Goal: Find specific page/section: Find specific page/section

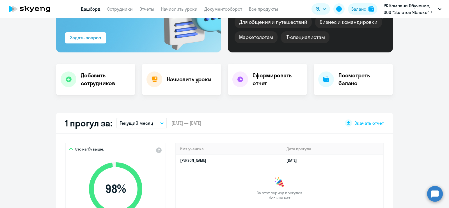
scroll to position [105, 0]
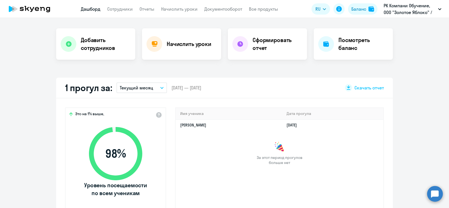
select select "30"
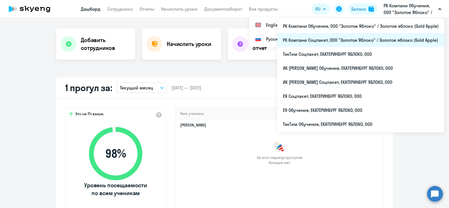
click at [366, 40] on li "РК Компани Соцпакет, ООО "Золотое Яблоко" / Золотое яблоко (Gold Apple)" at bounding box center [360, 40] width 167 height 14
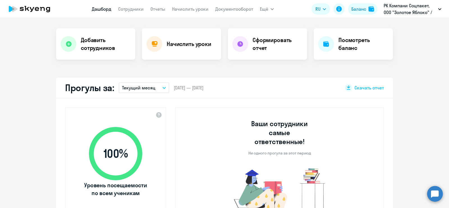
select select "30"
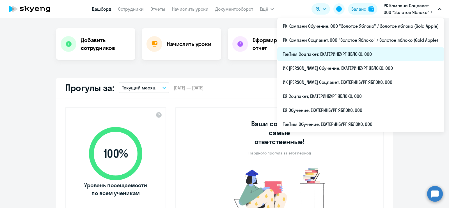
click at [376, 54] on li "ТэкТим Соцпакет, ЕКАТЕРИНБУРГ ЯБЛОКО, ООО" at bounding box center [360, 54] width 167 height 14
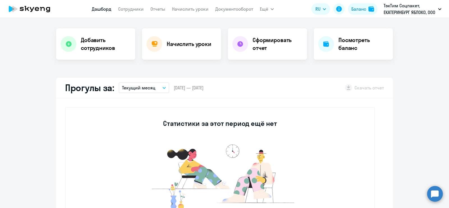
select select "30"
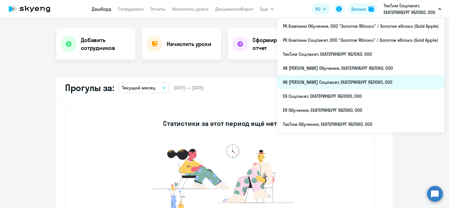
click at [352, 80] on li "ИК Джи Эй Соцпакет, ЕКАТЕРИНБУРГ ЯБЛОКО, ООО" at bounding box center [360, 82] width 167 height 14
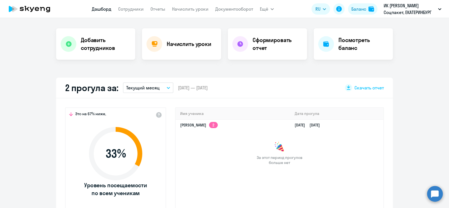
select select "30"
click at [264, 127] on td "Анастасия Евгеньевна Шипилова 2" at bounding box center [233, 125] width 114 height 11
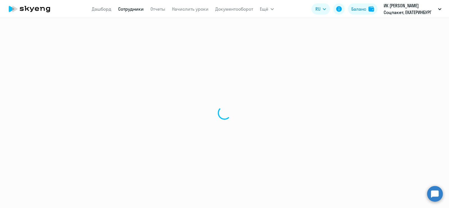
select select "english"
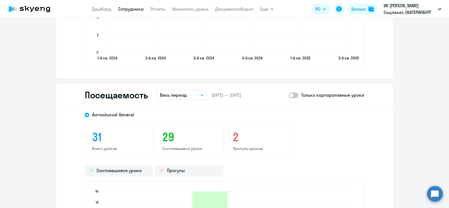
scroll to position [702, 0]
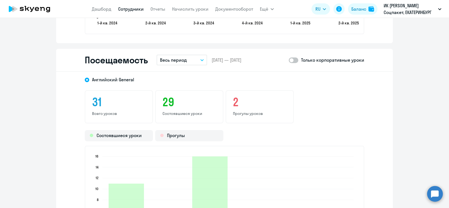
scroll to position [452, 0]
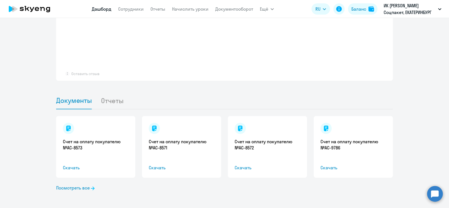
select select "30"
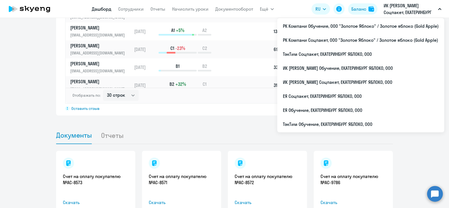
scroll to position [487, 0]
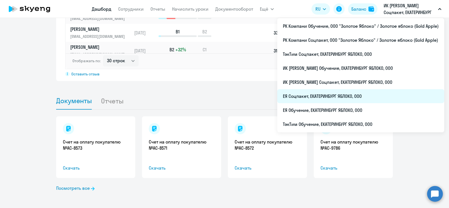
click at [367, 97] on li "ЕЯ Соцпакет, ЕКАТЕРИНБУРГ ЯБЛОКО, ООО" at bounding box center [360, 96] width 167 height 14
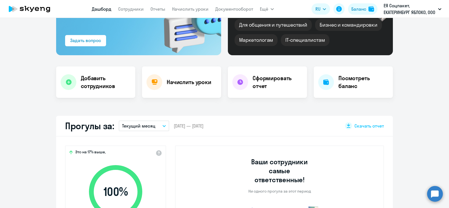
scroll to position [32, 0]
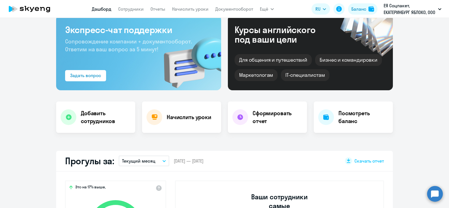
select select "30"
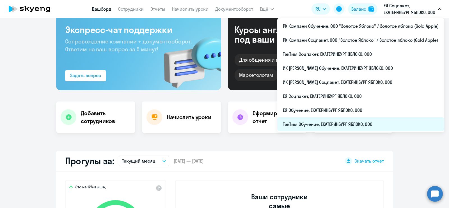
click at [375, 126] on li "ТэкТим Обучение, ЕКАТЕРИНБУРГ ЯБЛОКО, ООО" at bounding box center [360, 124] width 167 height 14
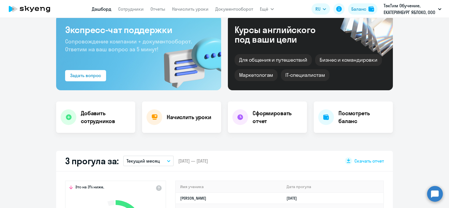
scroll to position [102, 0]
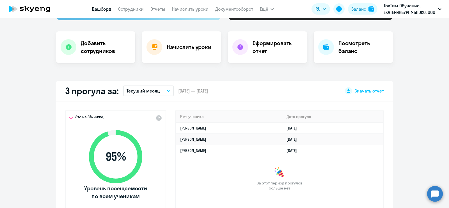
select select "30"
click at [344, 142] on td "13.08.2025" at bounding box center [332, 139] width 101 height 11
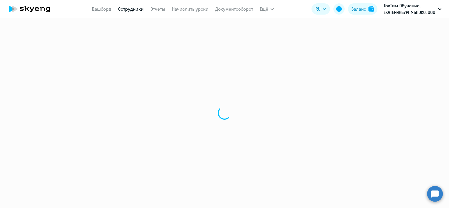
select select "english"
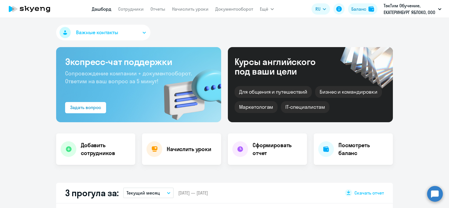
select select "30"
click at [128, 6] on link "Сотрудники" at bounding box center [131, 9] width 26 height 6
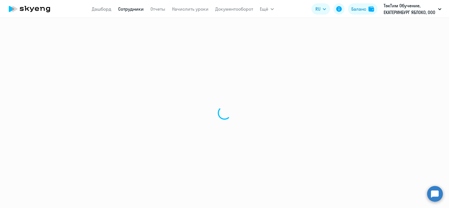
select select "30"
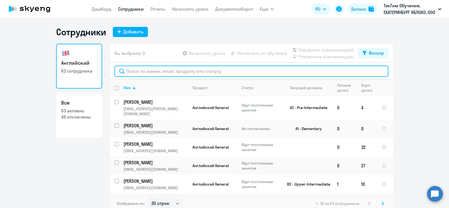
click at [253, 72] on input "text" at bounding box center [251, 71] width 274 height 11
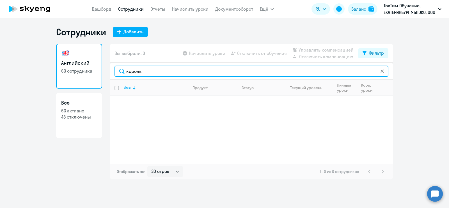
type input "король"
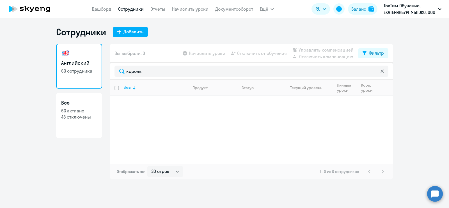
click at [383, 71] on icon at bounding box center [381, 71] width 3 height 3
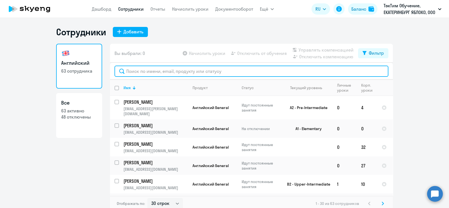
click at [307, 68] on input "text" at bounding box center [251, 71] width 274 height 11
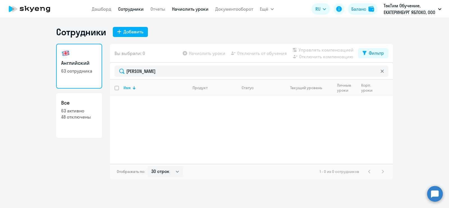
click at [183, 7] on link "Начислить уроки" at bounding box center [190, 9] width 36 height 6
click at [188, 12] on link "Начислить уроки" at bounding box center [190, 9] width 36 height 6
click at [198, 8] on link "Начислить уроки" at bounding box center [190, 9] width 36 height 6
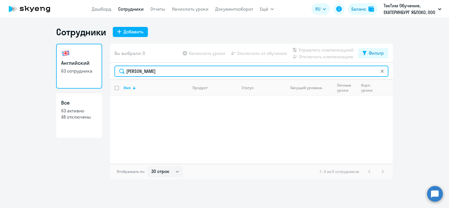
drag, startPoint x: 150, startPoint y: 71, endPoint x: 128, endPoint y: 72, distance: 22.5
click at [128, 72] on input "королькова" at bounding box center [251, 71] width 274 height 11
type input "к"
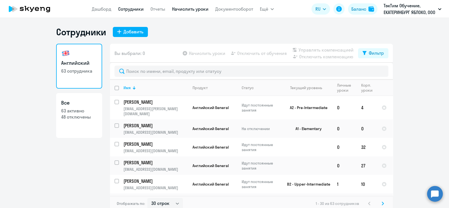
click at [200, 7] on link "Начислить уроки" at bounding box center [190, 9] width 36 height 6
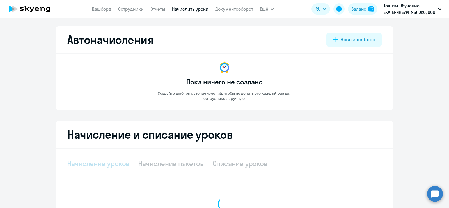
select select "10"
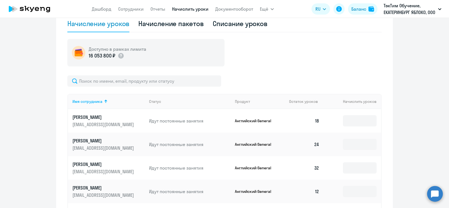
scroll to position [175, 0]
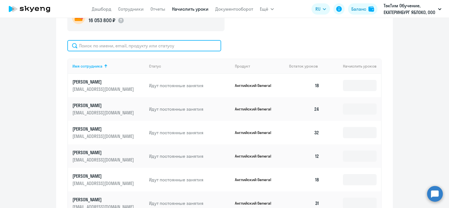
click at [171, 46] on input "text" at bounding box center [144, 45] width 154 height 11
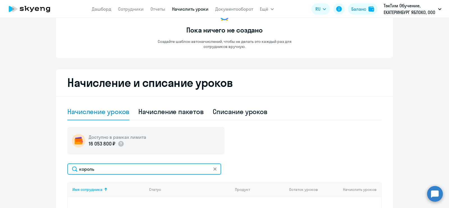
scroll to position [0, 0]
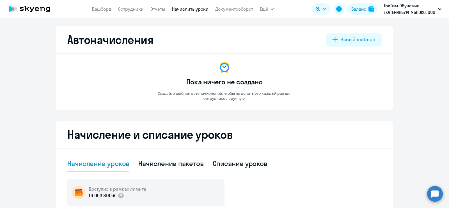
type input "король"
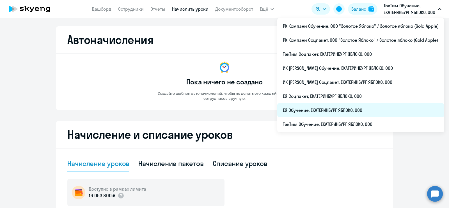
click at [365, 110] on li "ЕЯ Обучение, ЕКАТЕРИНБУРГ ЯБЛОКО, ООО" at bounding box center [360, 110] width 167 height 14
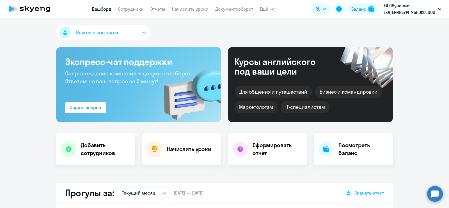
scroll to position [35, 0]
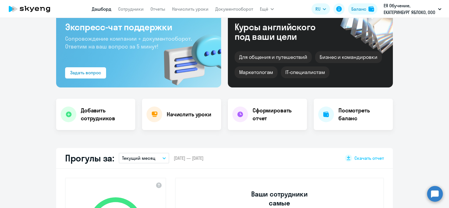
select select "30"
click at [137, 9] on link "Сотрудники" at bounding box center [131, 9] width 26 height 6
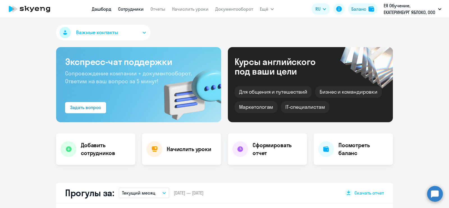
select select "30"
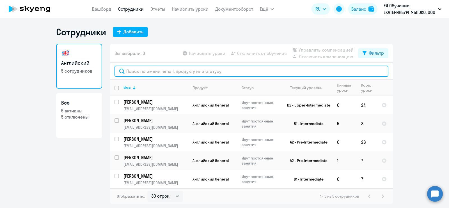
click at [153, 68] on input "text" at bounding box center [251, 71] width 274 height 11
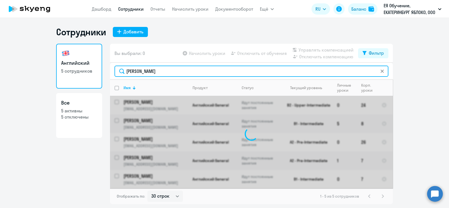
type input "кудинова"
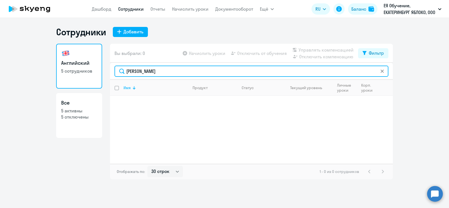
drag, startPoint x: 153, startPoint y: 68, endPoint x: 137, endPoint y: 85, distance: 23.6
click at [125, 74] on input "кудинова" at bounding box center [251, 71] width 274 height 11
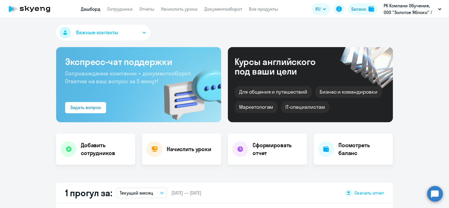
select select "30"
